Goal: Information Seeking & Learning: Find specific page/section

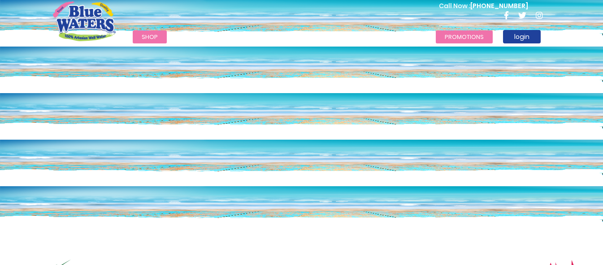
click at [467, 37] on link "Promotions" at bounding box center [464, 36] width 57 height 13
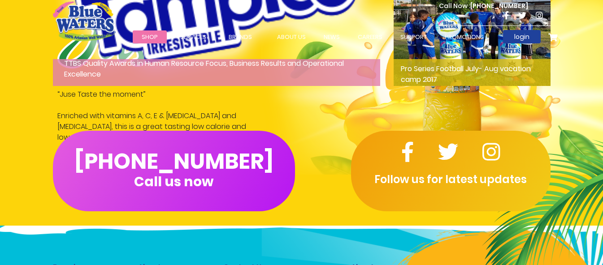
scroll to position [1345, 0]
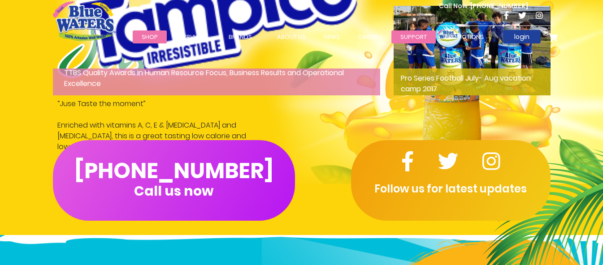
click at [410, 33] on link "support" at bounding box center [413, 36] width 44 height 13
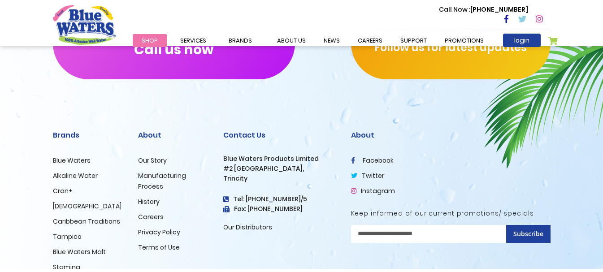
scroll to position [1328, 0]
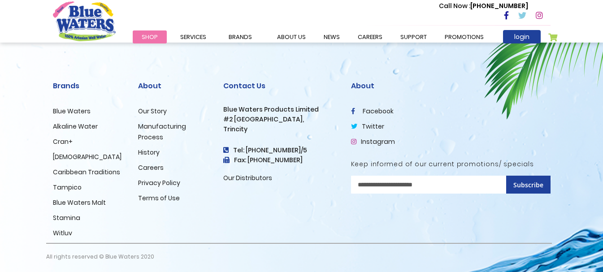
scroll to position [1181, 0]
